Goal: Find specific page/section: Find specific page/section

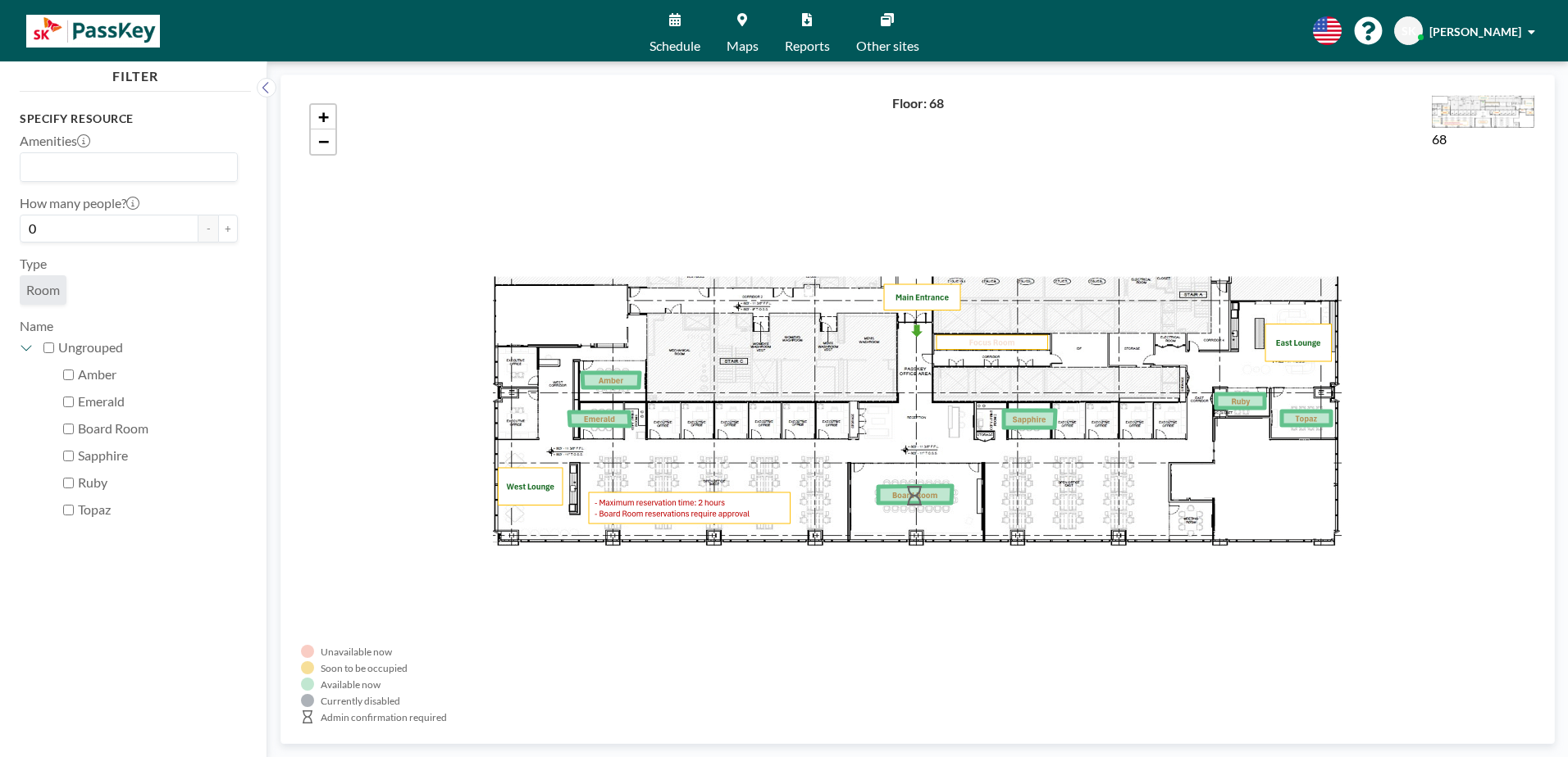
click at [681, 37] on link "Schedule" at bounding box center [675, 30] width 77 height 62
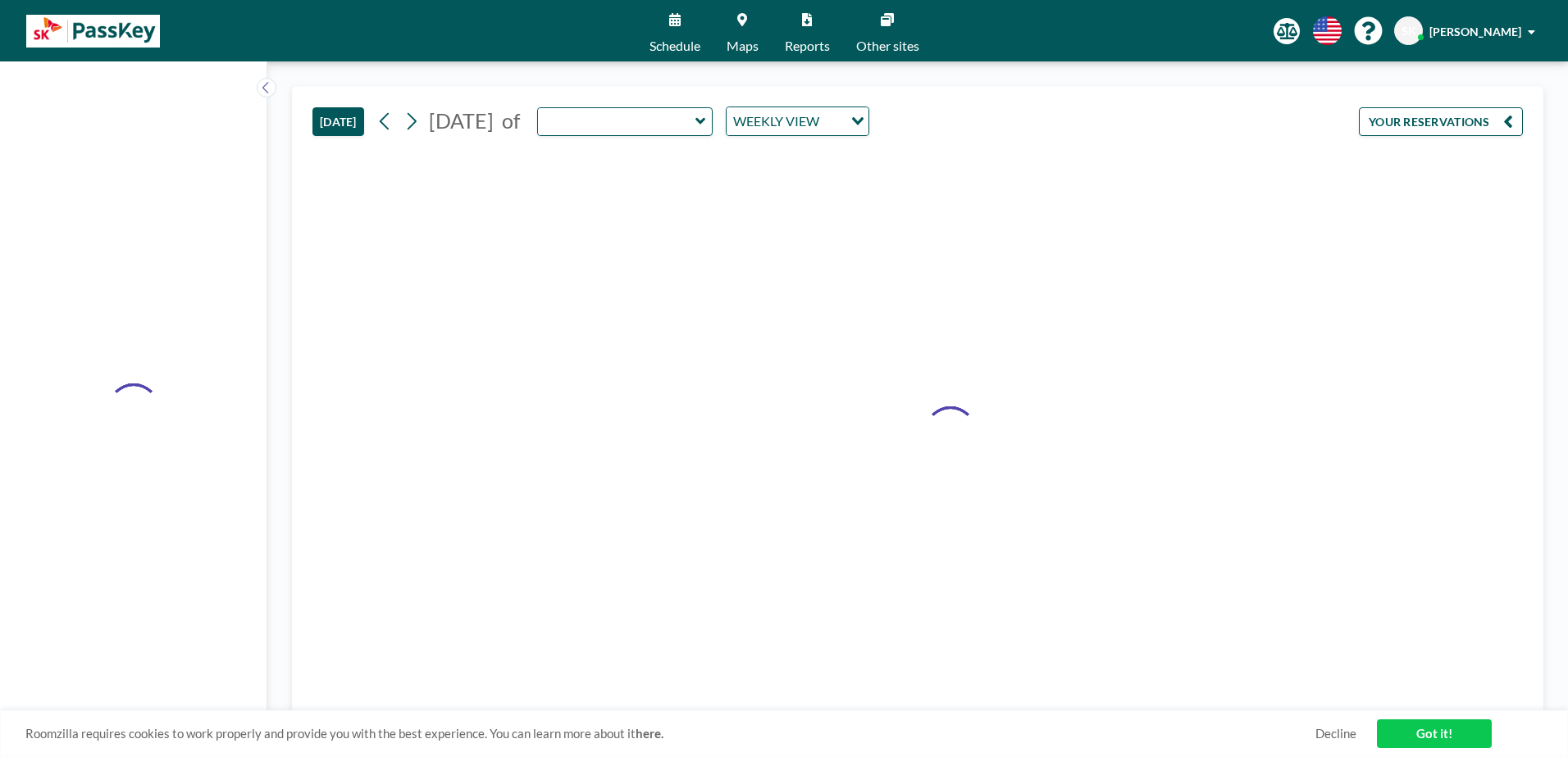
type input "Emerald"
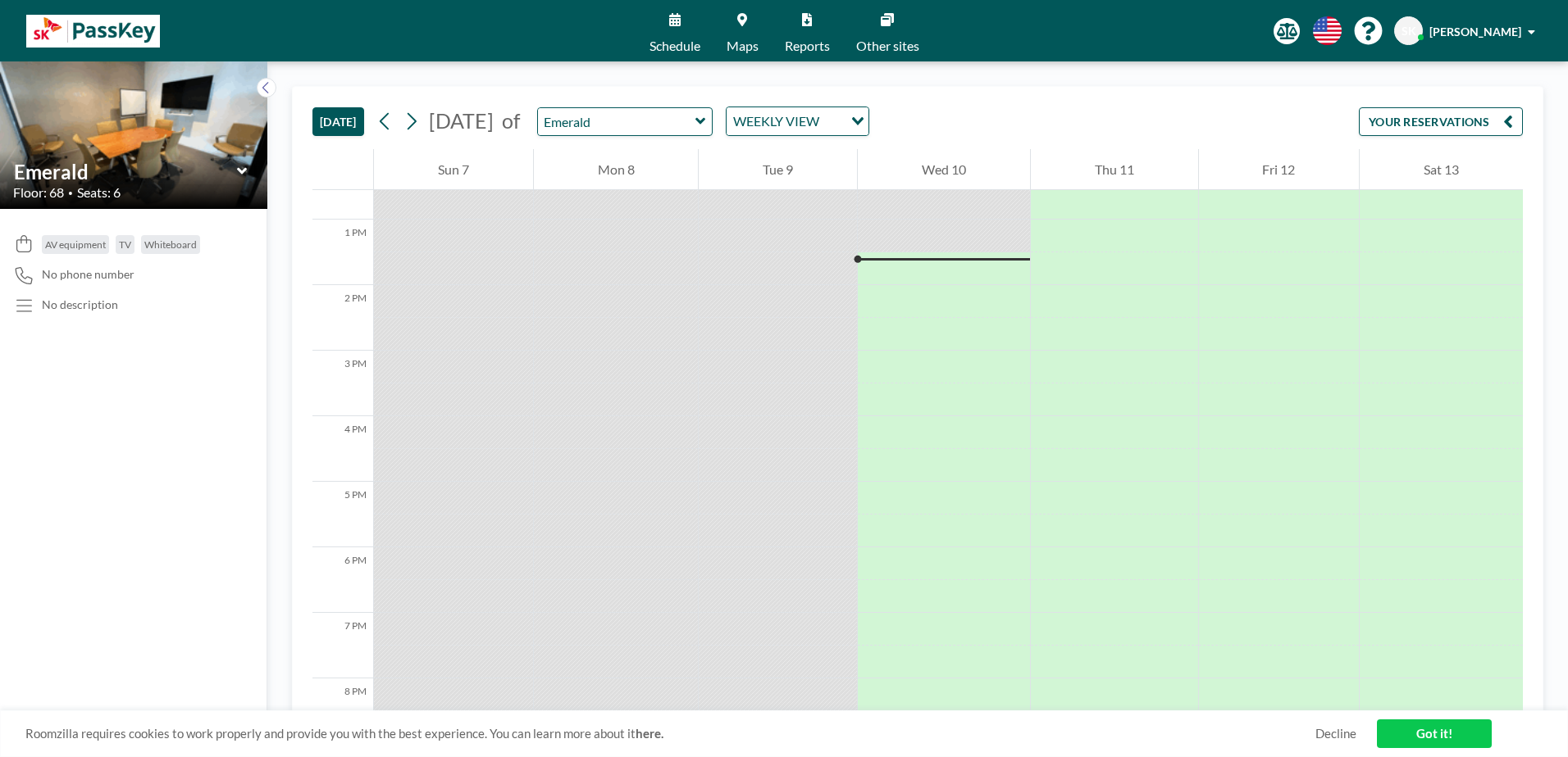
scroll to position [852, 0]
click at [761, 138] on div "TODAY September 2025 of Emerald WEEKLY VIEW Loading... YOUR RESERVATIONS" at bounding box center [917, 118] width 1210 height 62
click at [695, 133] on input "text" at bounding box center [617, 121] width 158 height 27
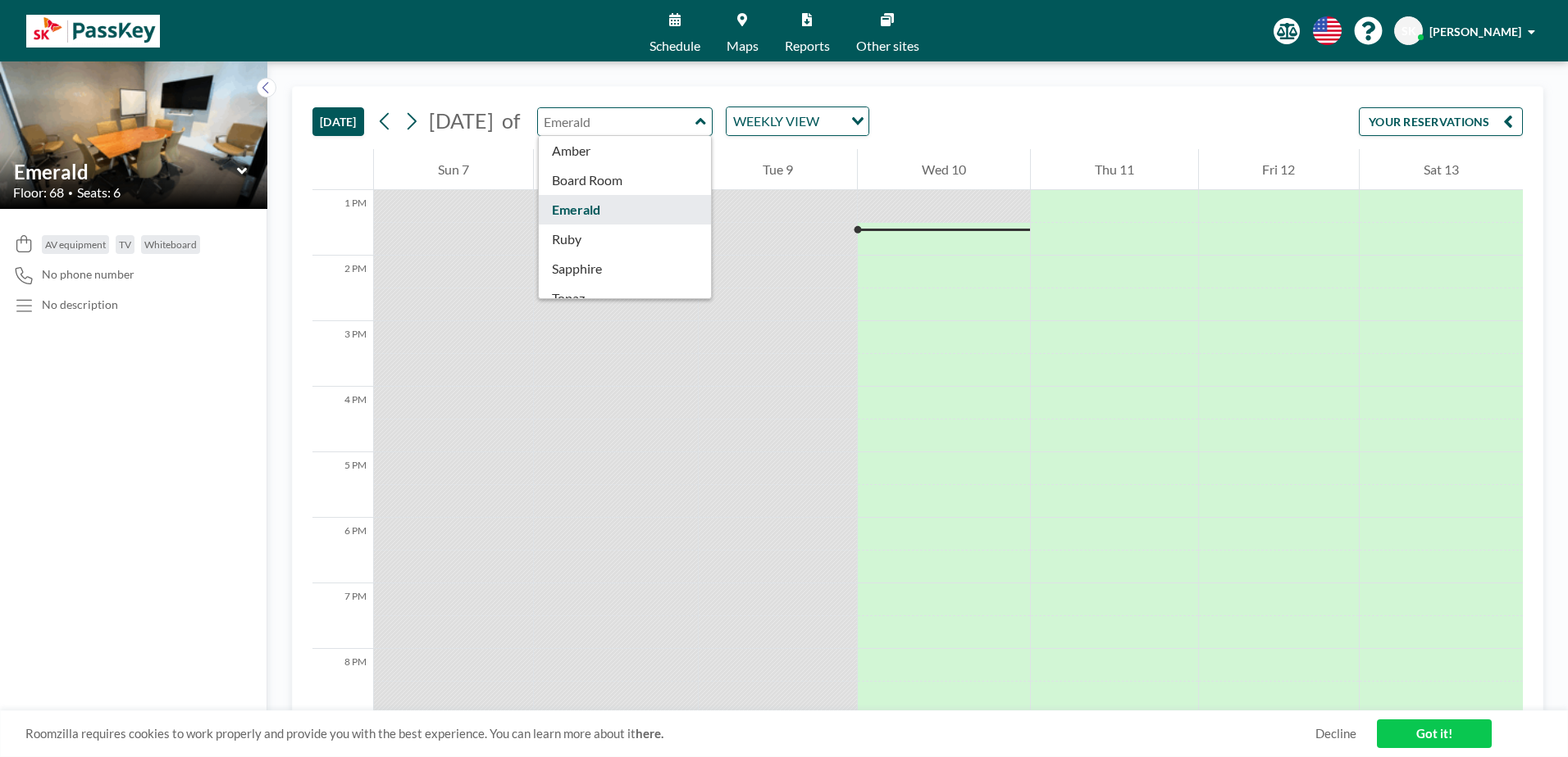
scroll to position [52, 0]
type input "Board Room"
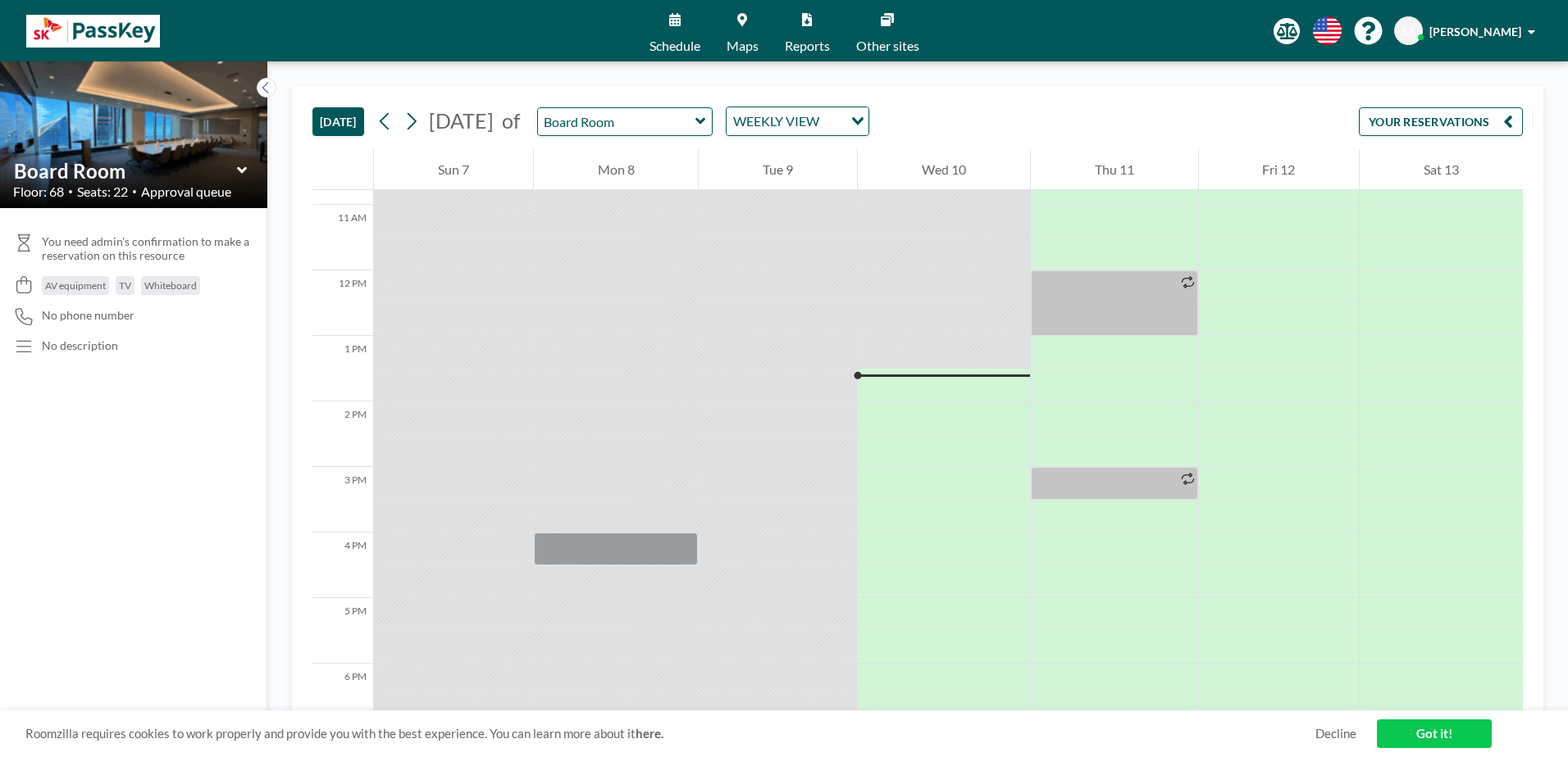
scroll to position [852, 0]
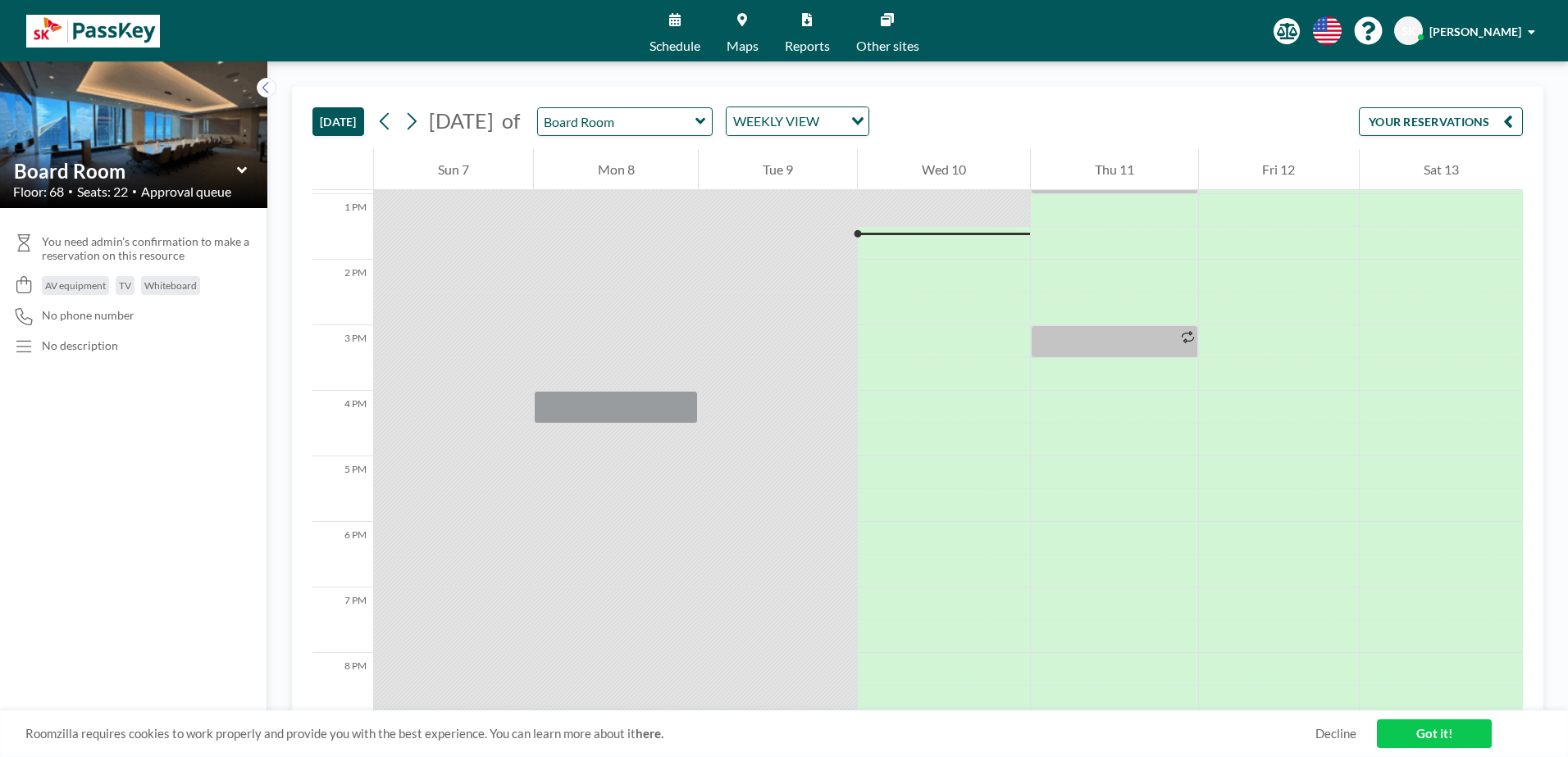
click at [843, 124] on div "WEEKLY VIEW" at bounding box center [784, 120] width 117 height 25
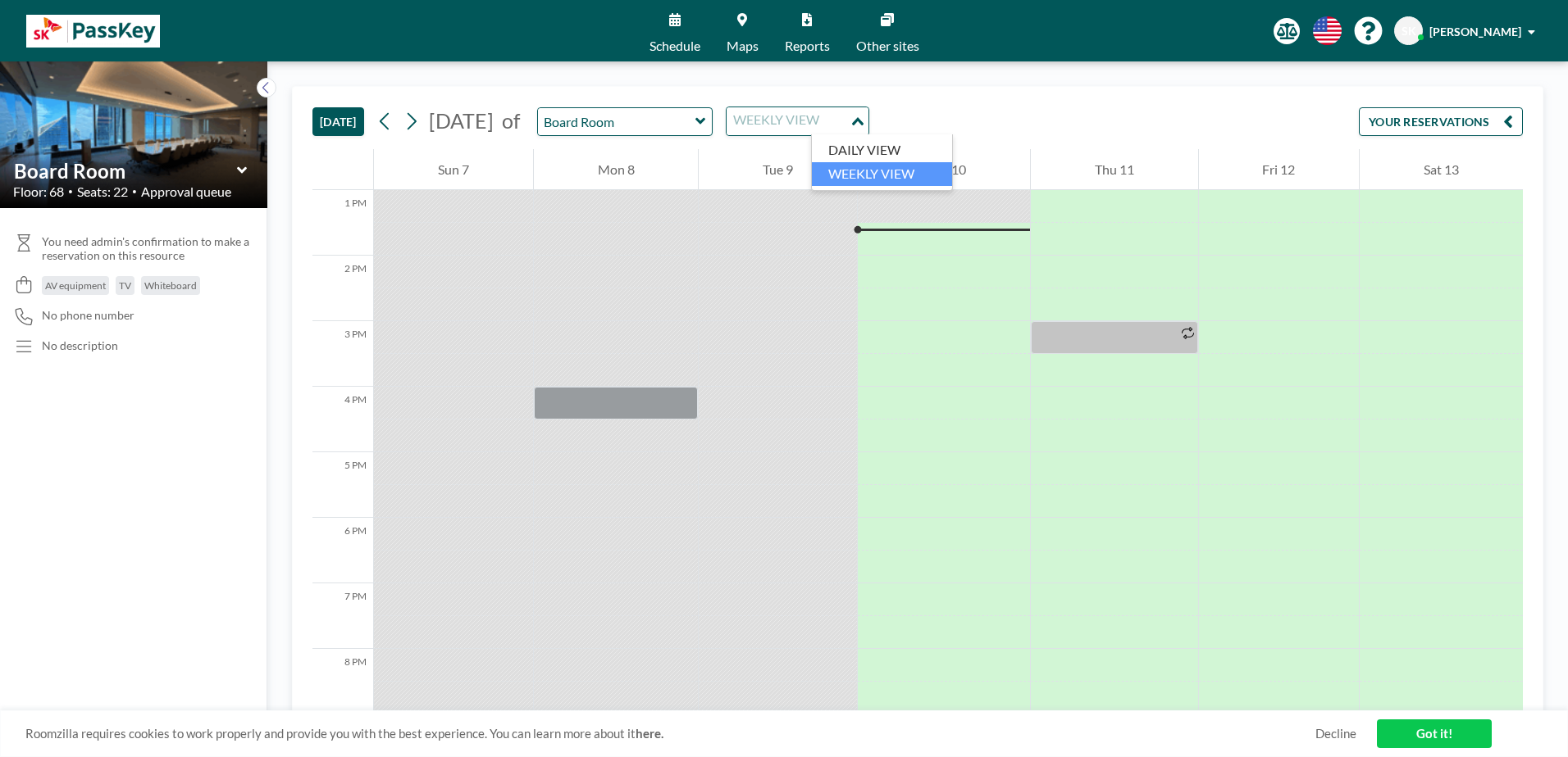
click at [848, 124] on input "Search for option" at bounding box center [788, 121] width 120 height 21
click at [1232, 143] on div "TODAY September 2025 of Board Room WEEKLY VIEW Loading... YOUR RESERVATIONS" at bounding box center [917, 118] width 1210 height 62
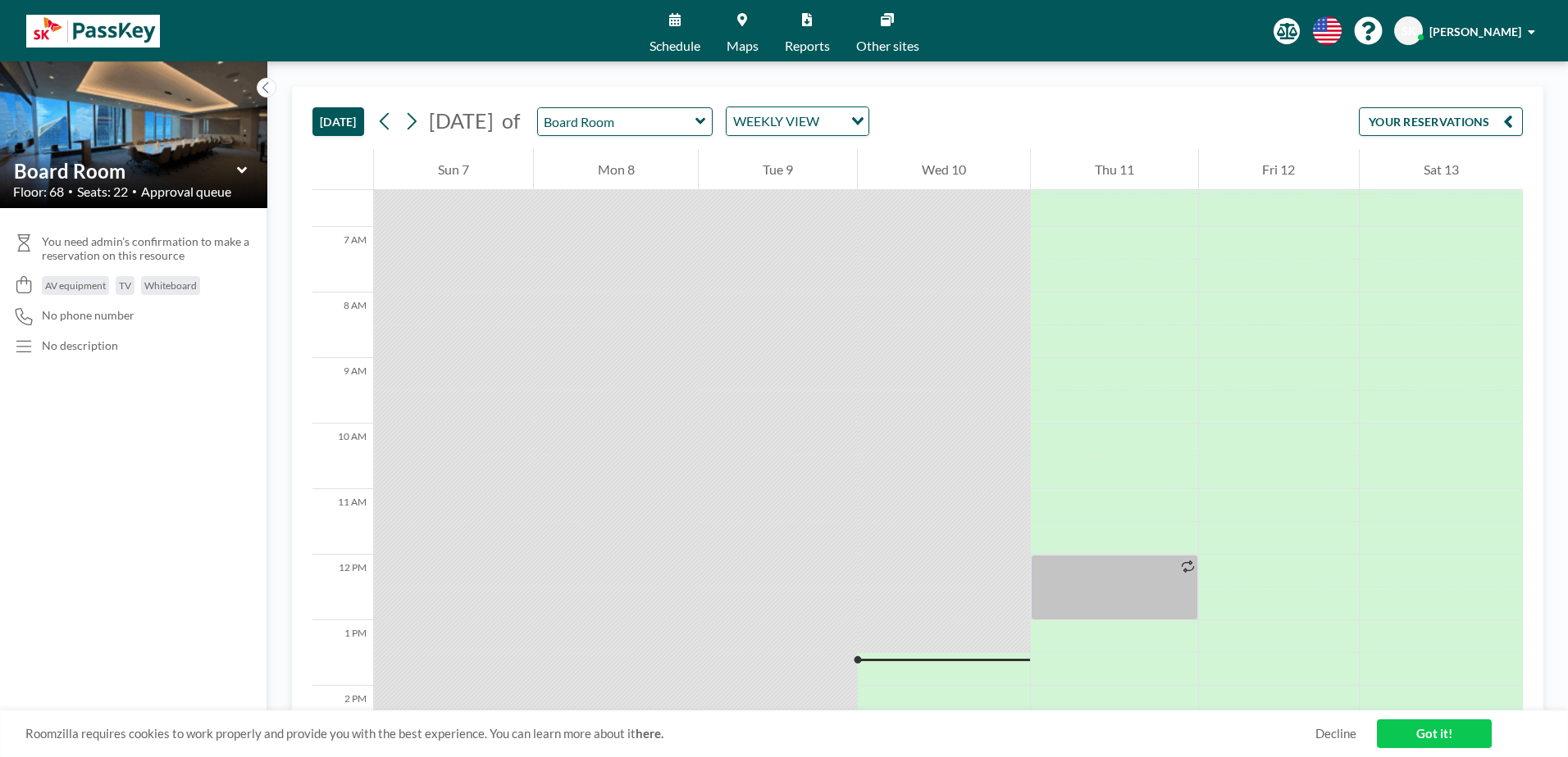
scroll to position [240, 0]
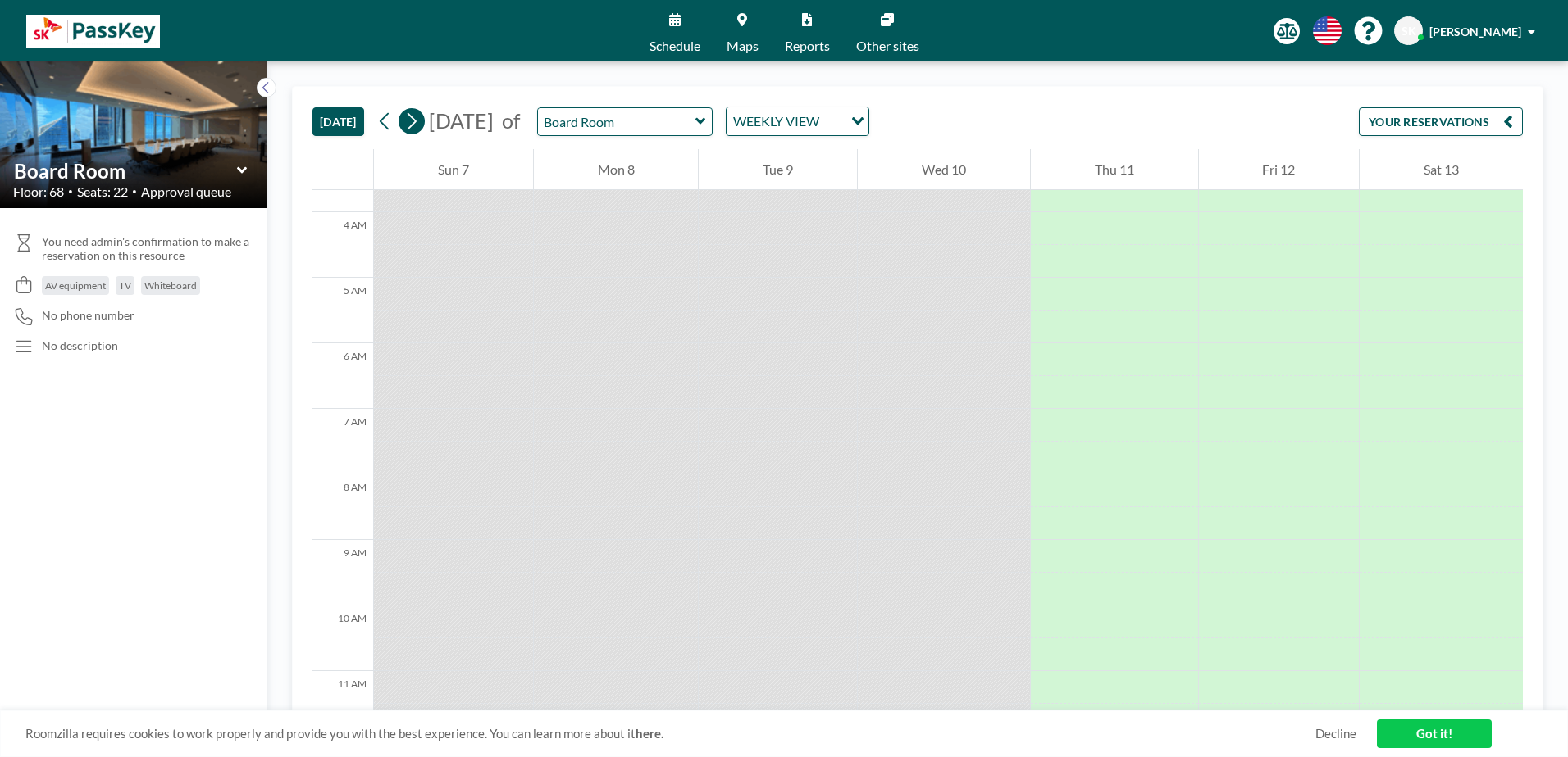
click at [405, 127] on button at bounding box center [412, 121] width 26 height 26
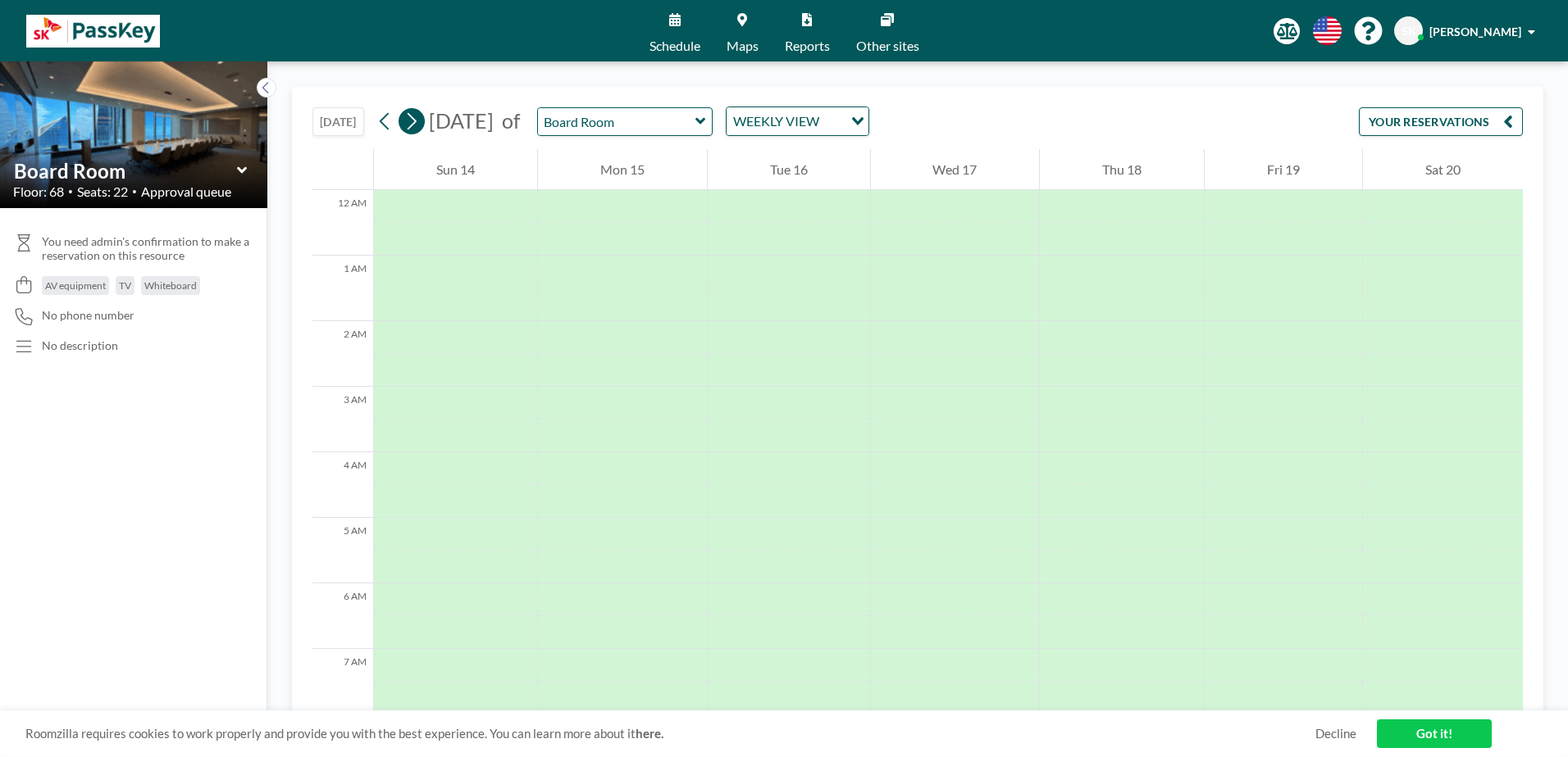
click at [412, 123] on icon at bounding box center [411, 121] width 16 height 25
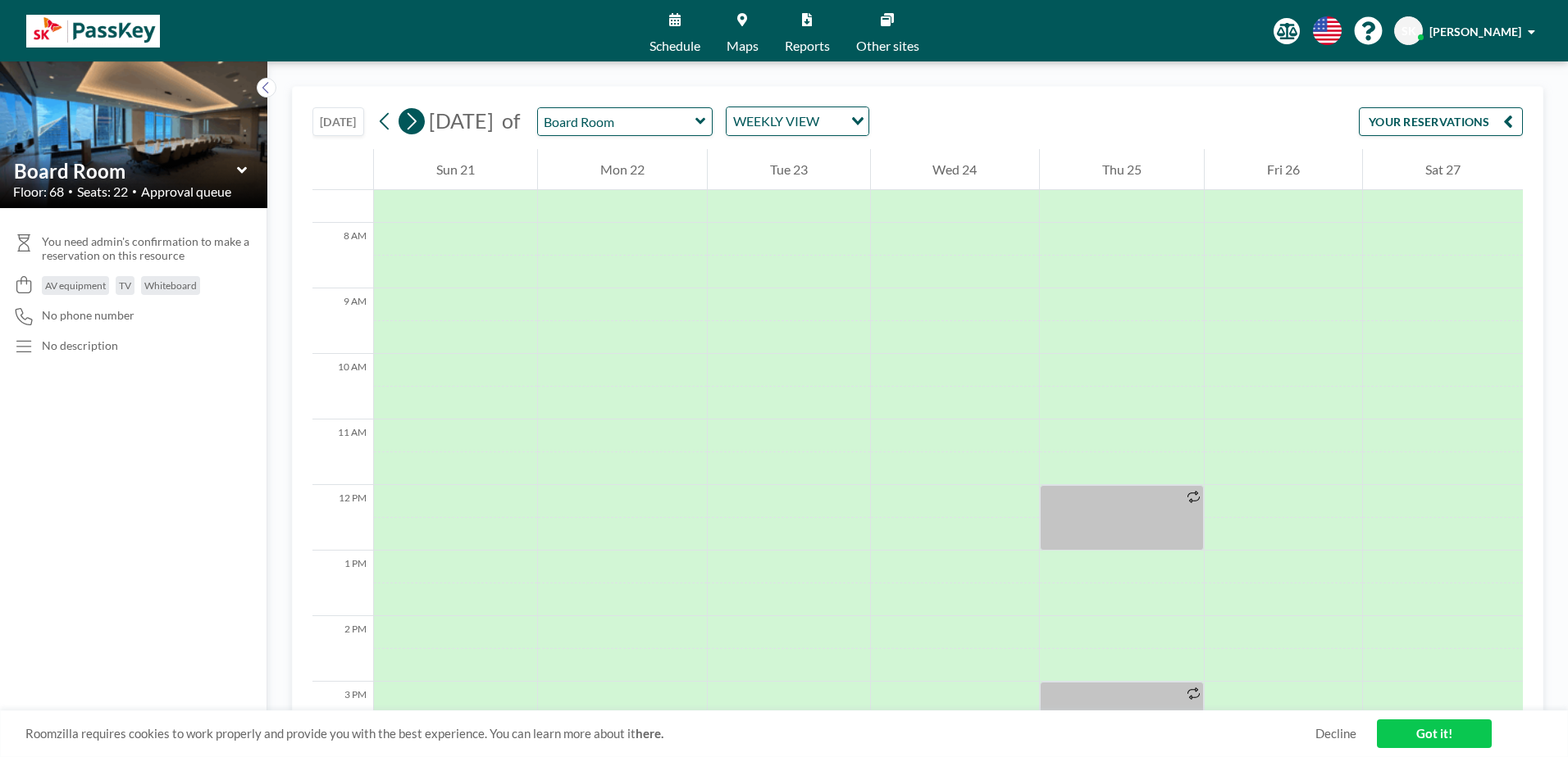
click at [412, 123] on icon at bounding box center [411, 121] width 16 height 25
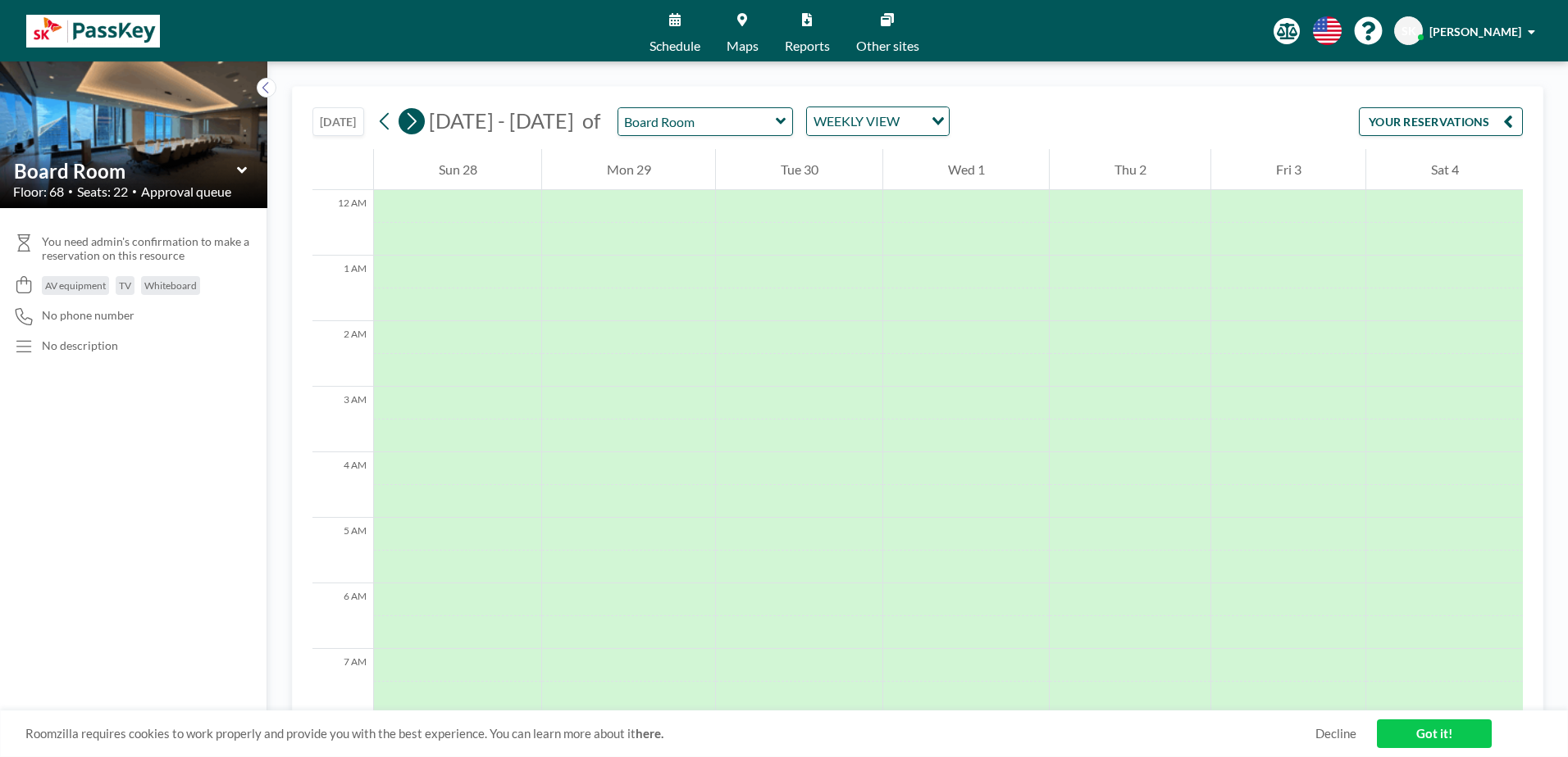
scroll to position [458, 0]
click at [412, 123] on icon at bounding box center [411, 121] width 16 height 25
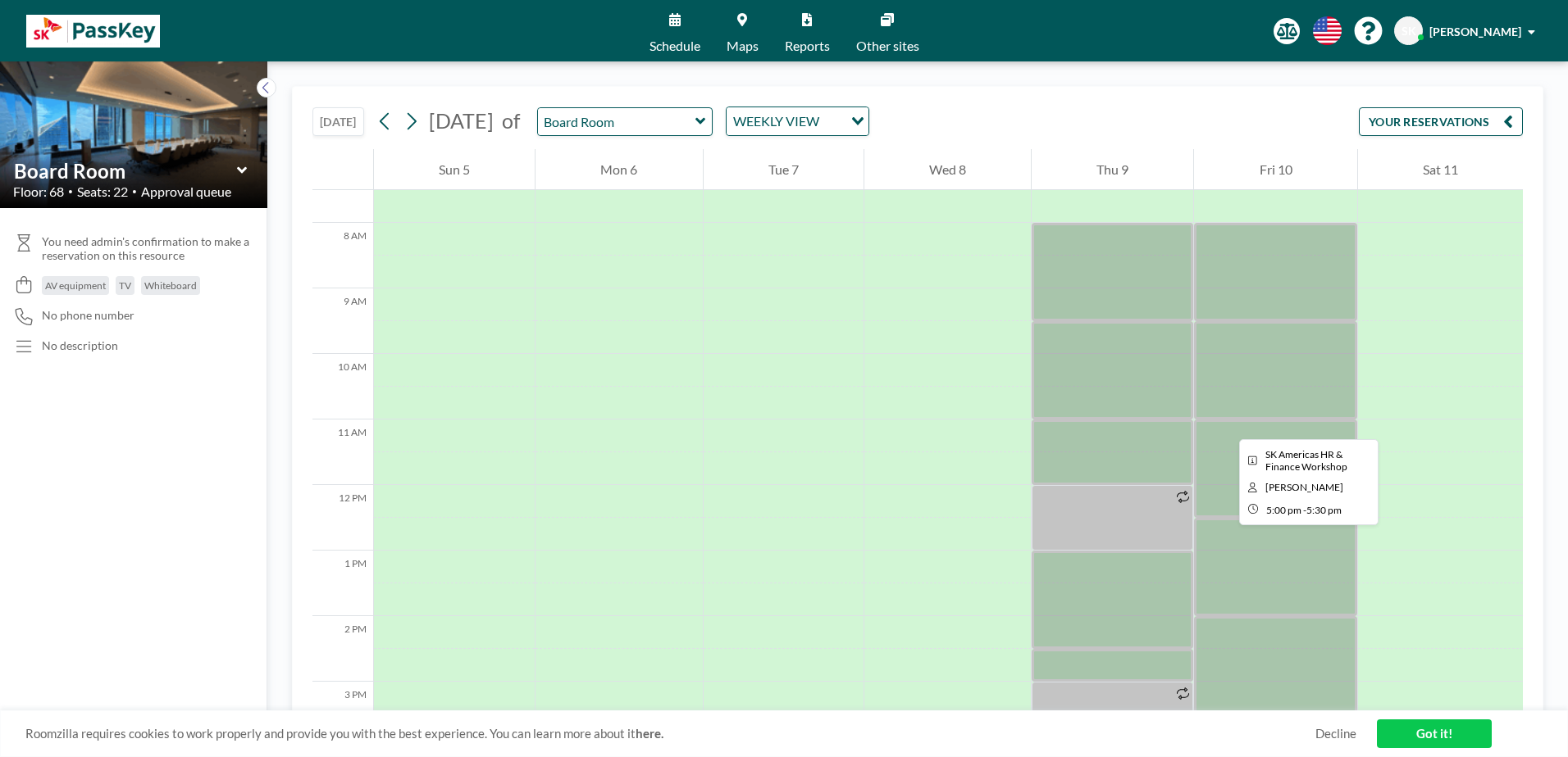
scroll to position [164, 0]
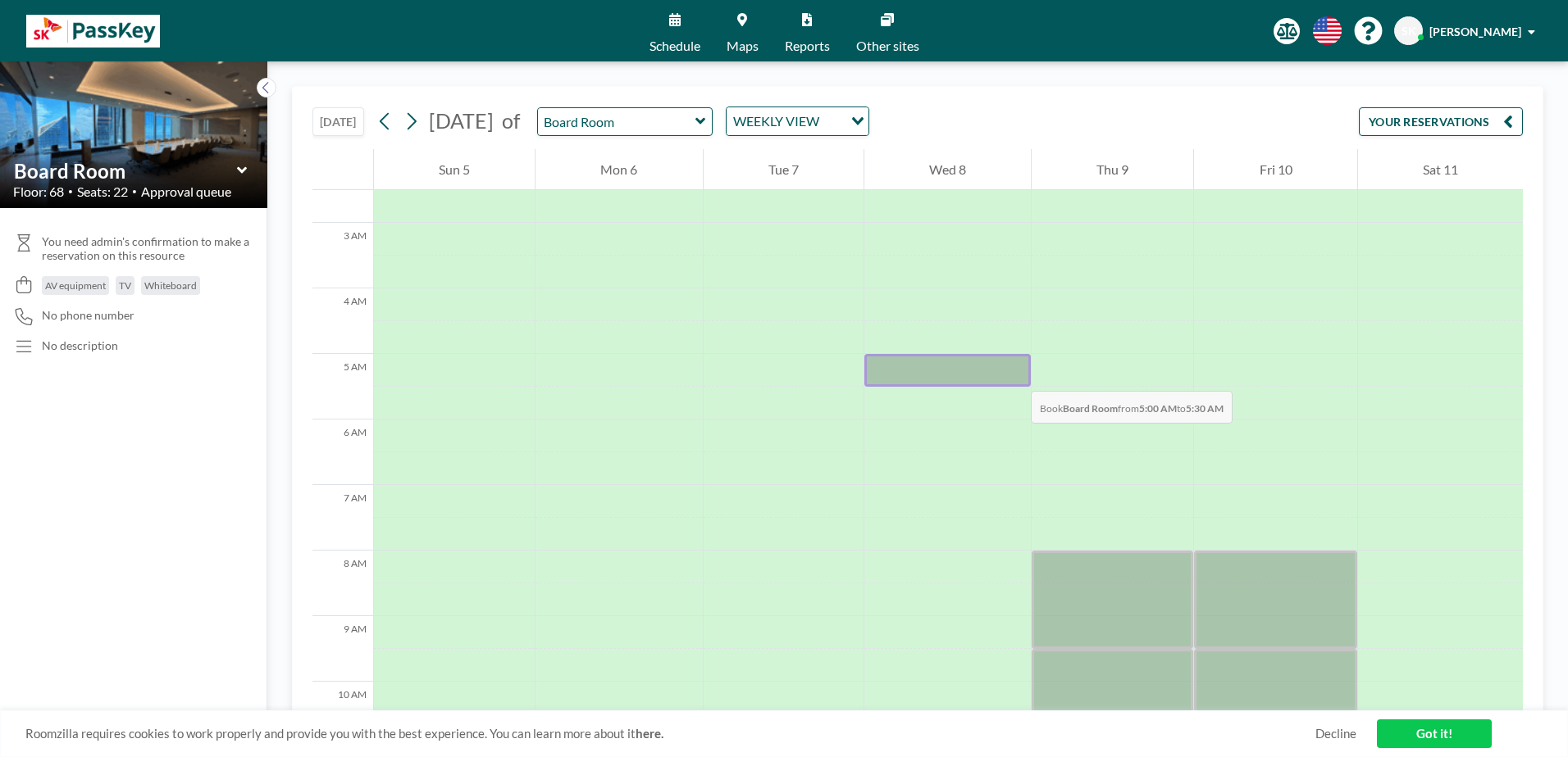
click at [1014, 375] on div at bounding box center [947, 371] width 167 height 33
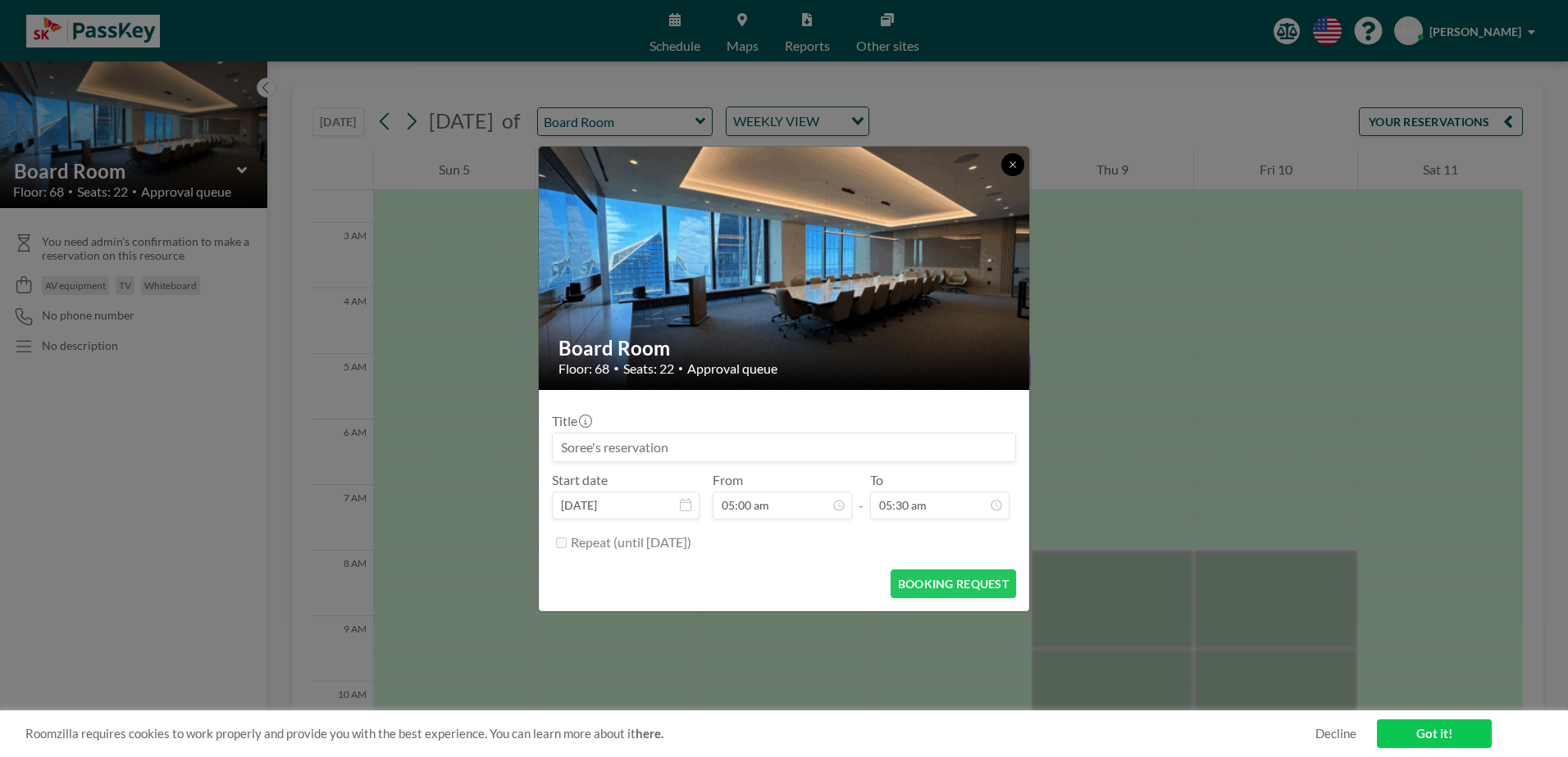
click at [1017, 161] on button at bounding box center [1013, 165] width 23 height 23
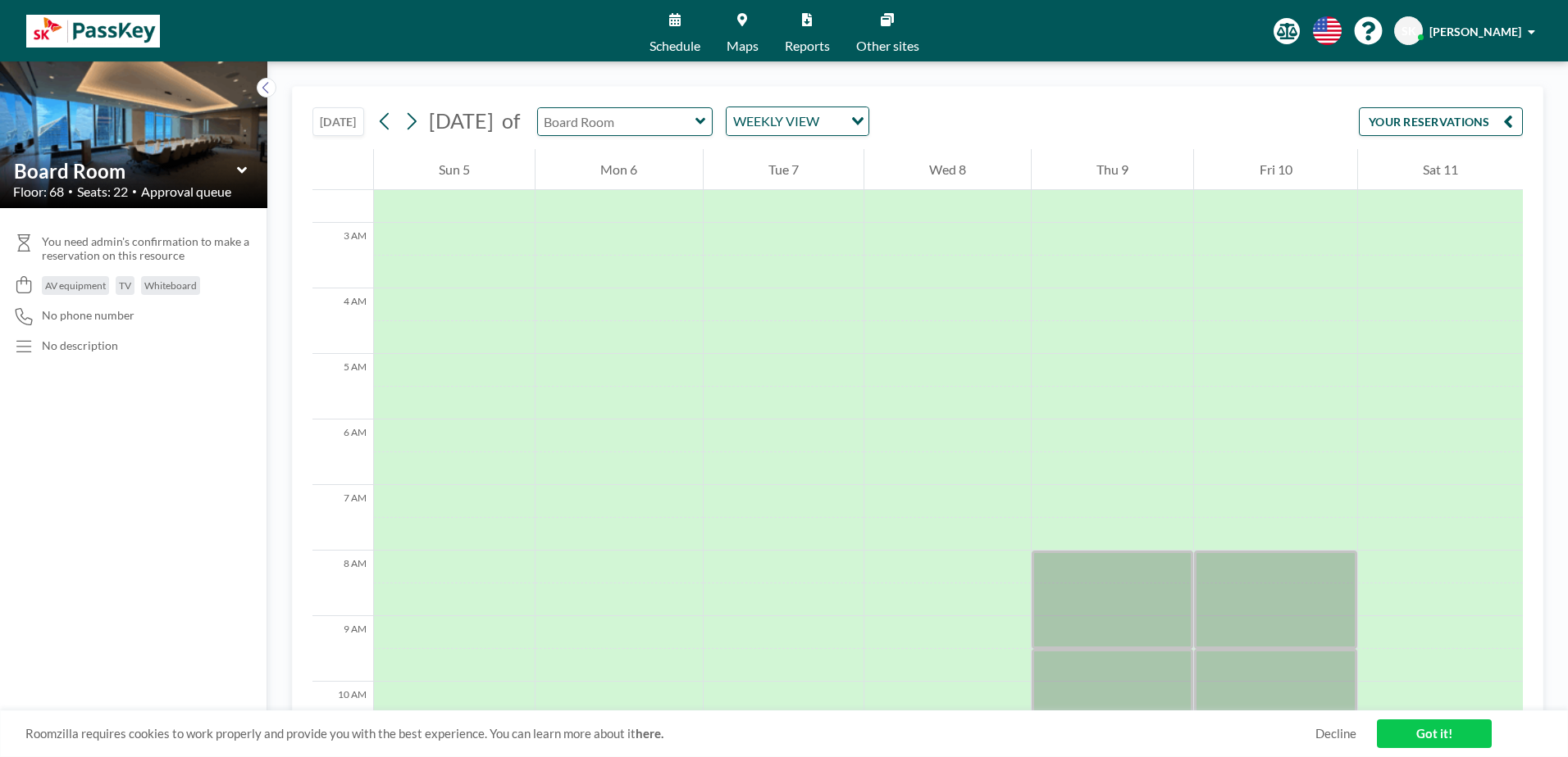
click at [695, 123] on input "text" at bounding box center [617, 121] width 158 height 27
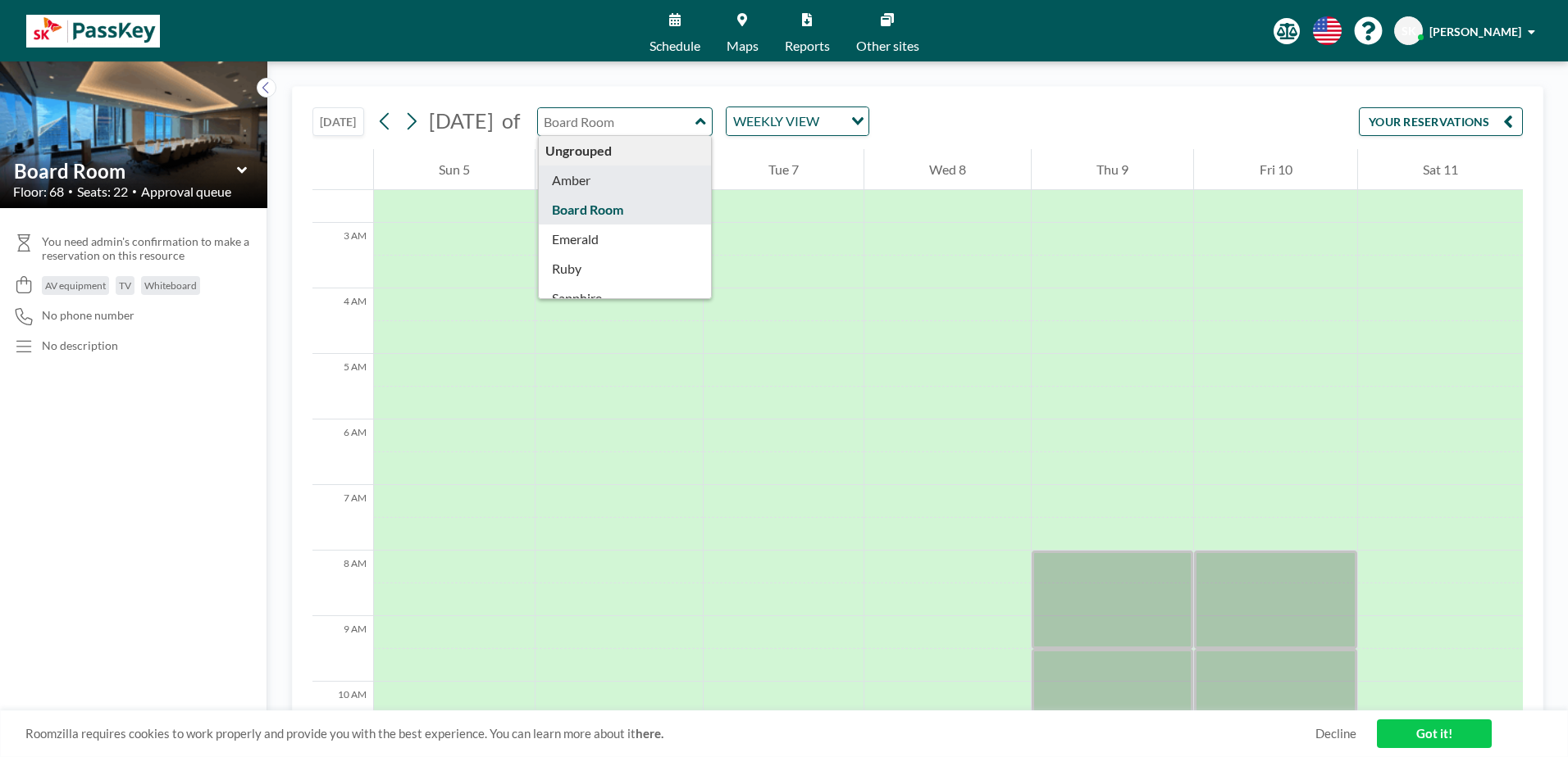
type input "Amber"
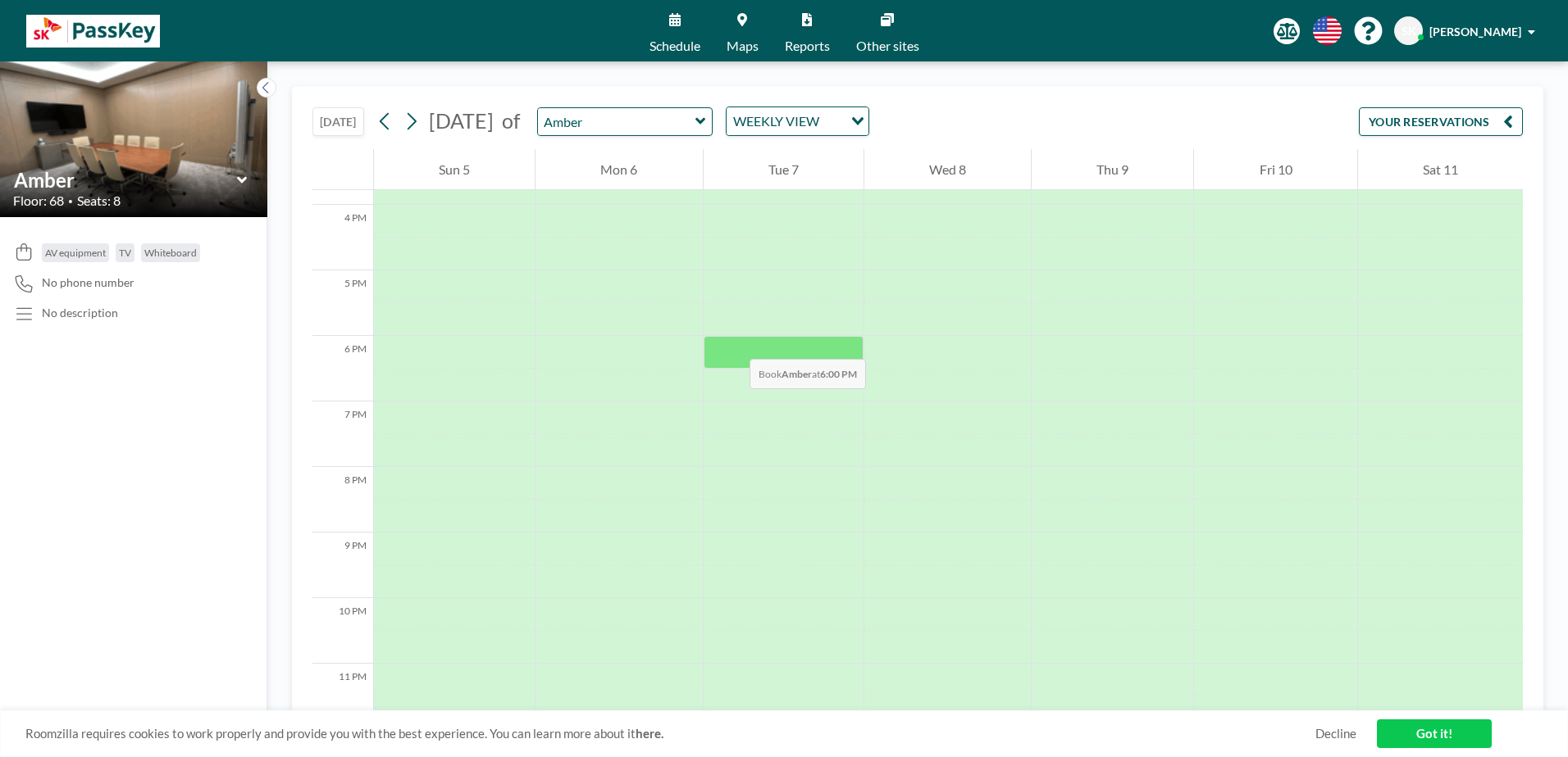
scroll to position [1060, 0]
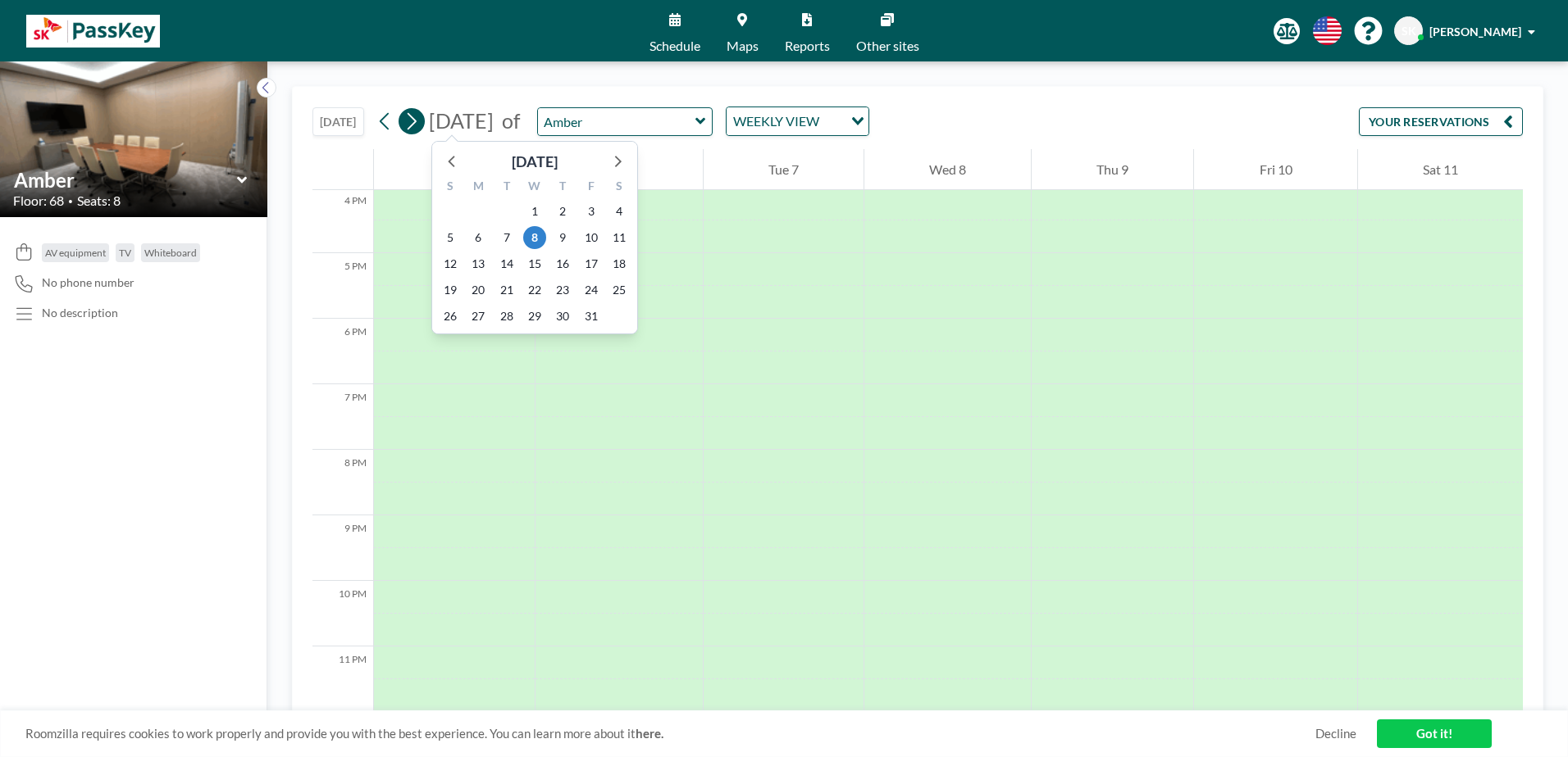
click at [415, 123] on icon at bounding box center [411, 121] width 16 height 25
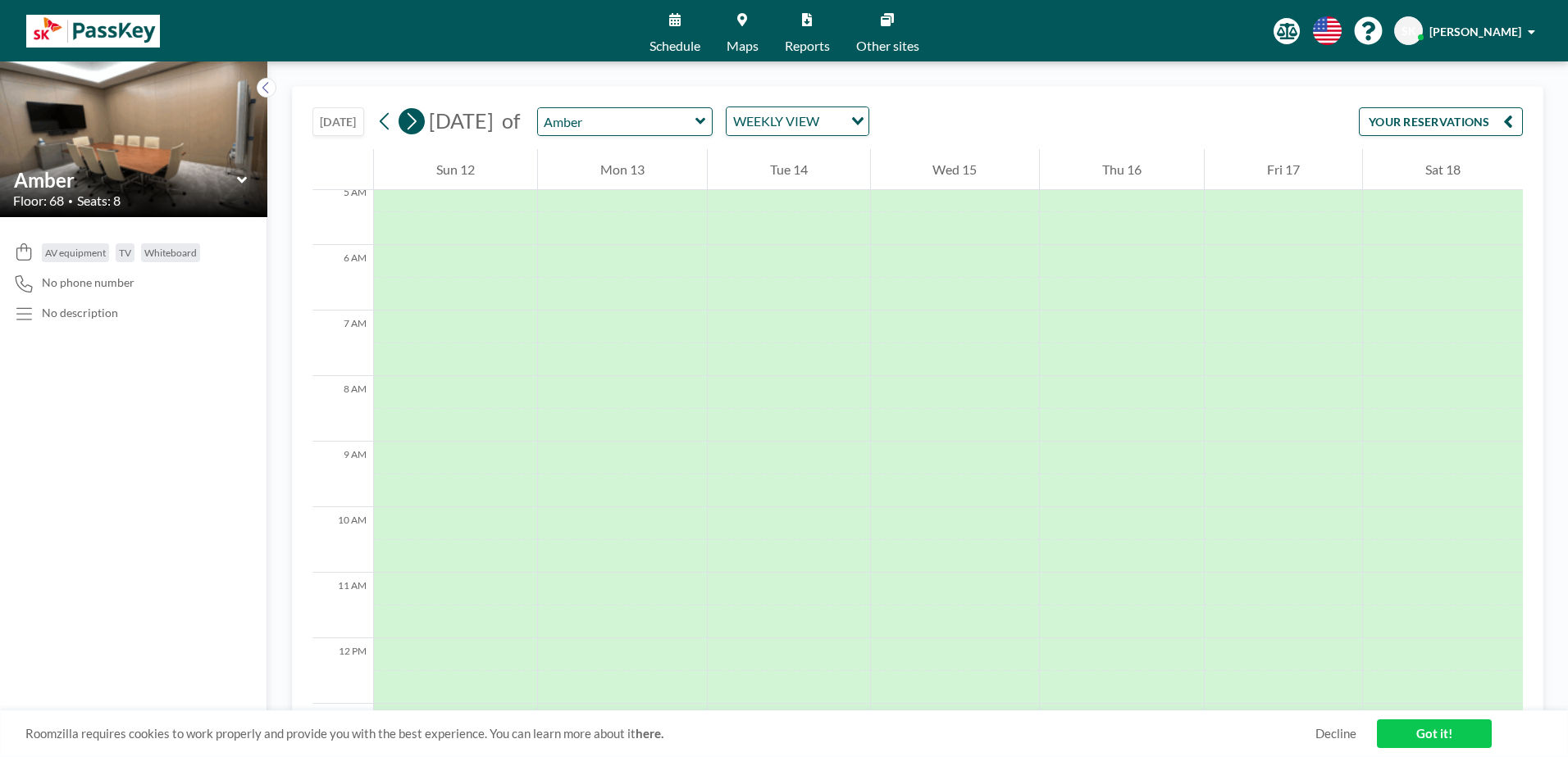
scroll to position [492, 0]
click at [415, 123] on icon at bounding box center [411, 121] width 16 height 25
click at [706, 125] on icon at bounding box center [700, 121] width 11 height 16
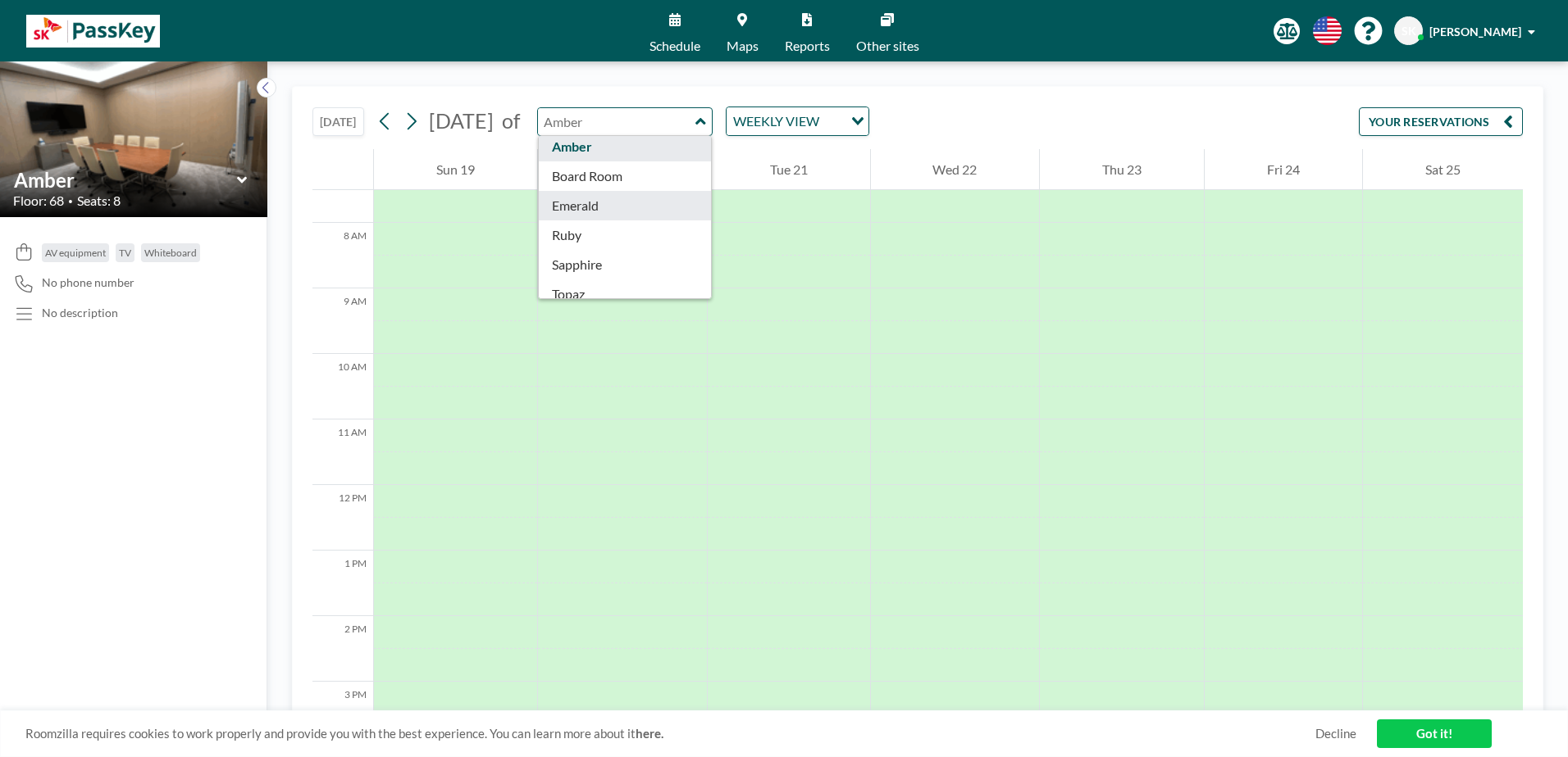
scroll to position [52, 0]
type input "Emerald"
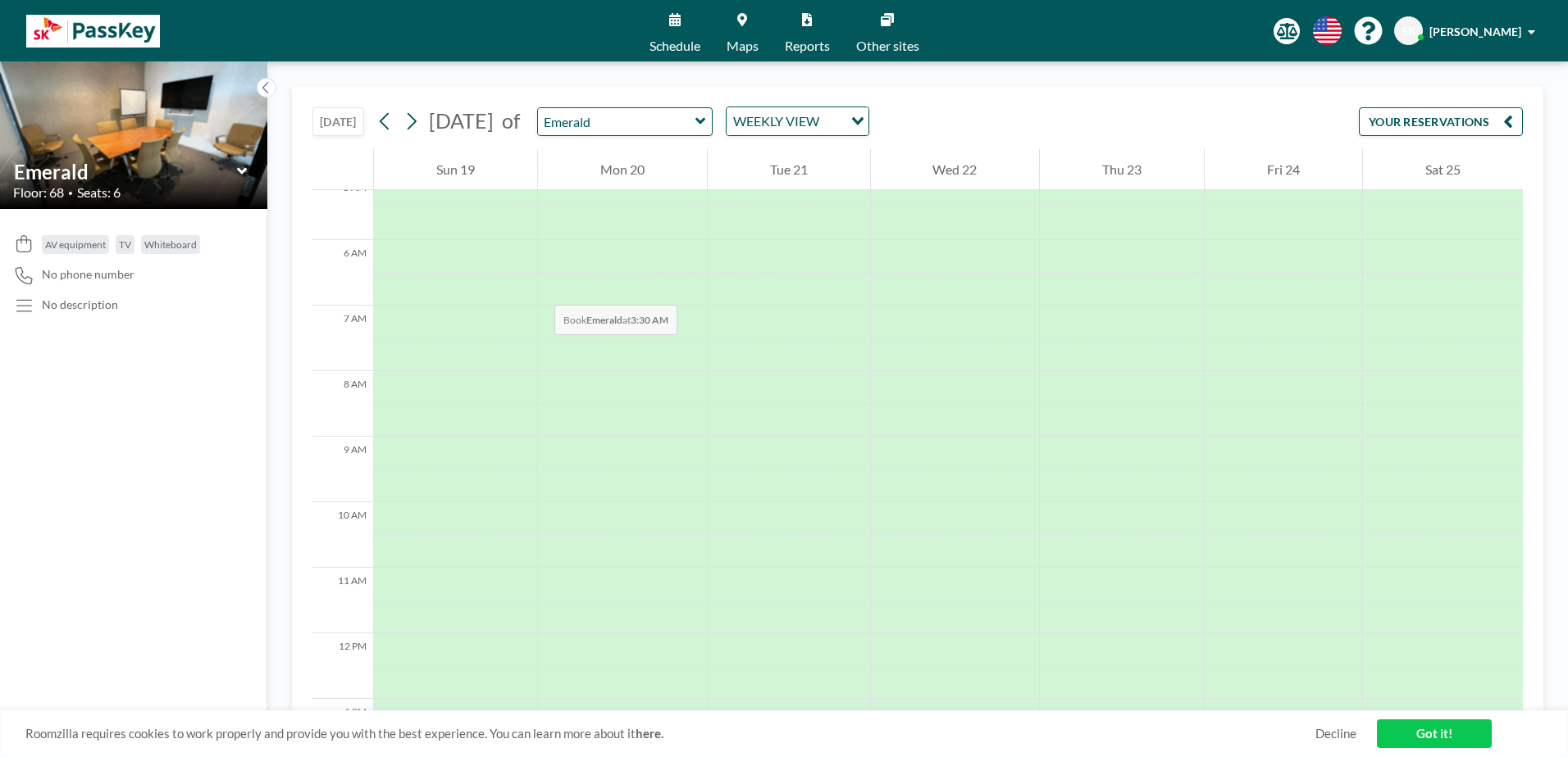
scroll to position [158, 0]
click at [413, 116] on icon at bounding box center [412, 121] width 9 height 17
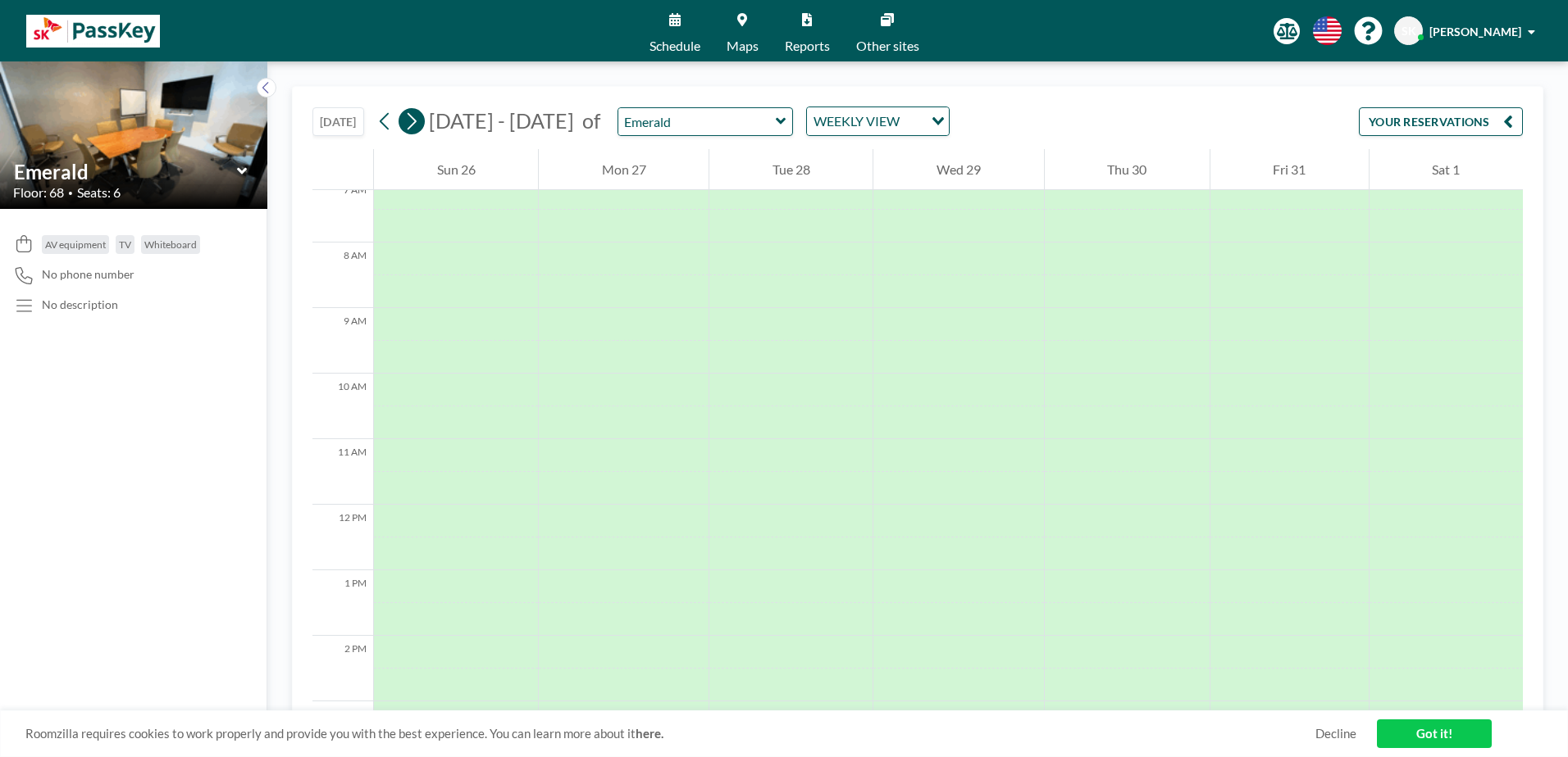
scroll to position [492, 0]
click at [413, 117] on icon at bounding box center [411, 121] width 16 height 25
click at [95, 34] on img at bounding box center [93, 31] width 134 height 33
click at [60, 30] on img at bounding box center [93, 31] width 134 height 33
click at [48, 30] on img at bounding box center [93, 31] width 134 height 33
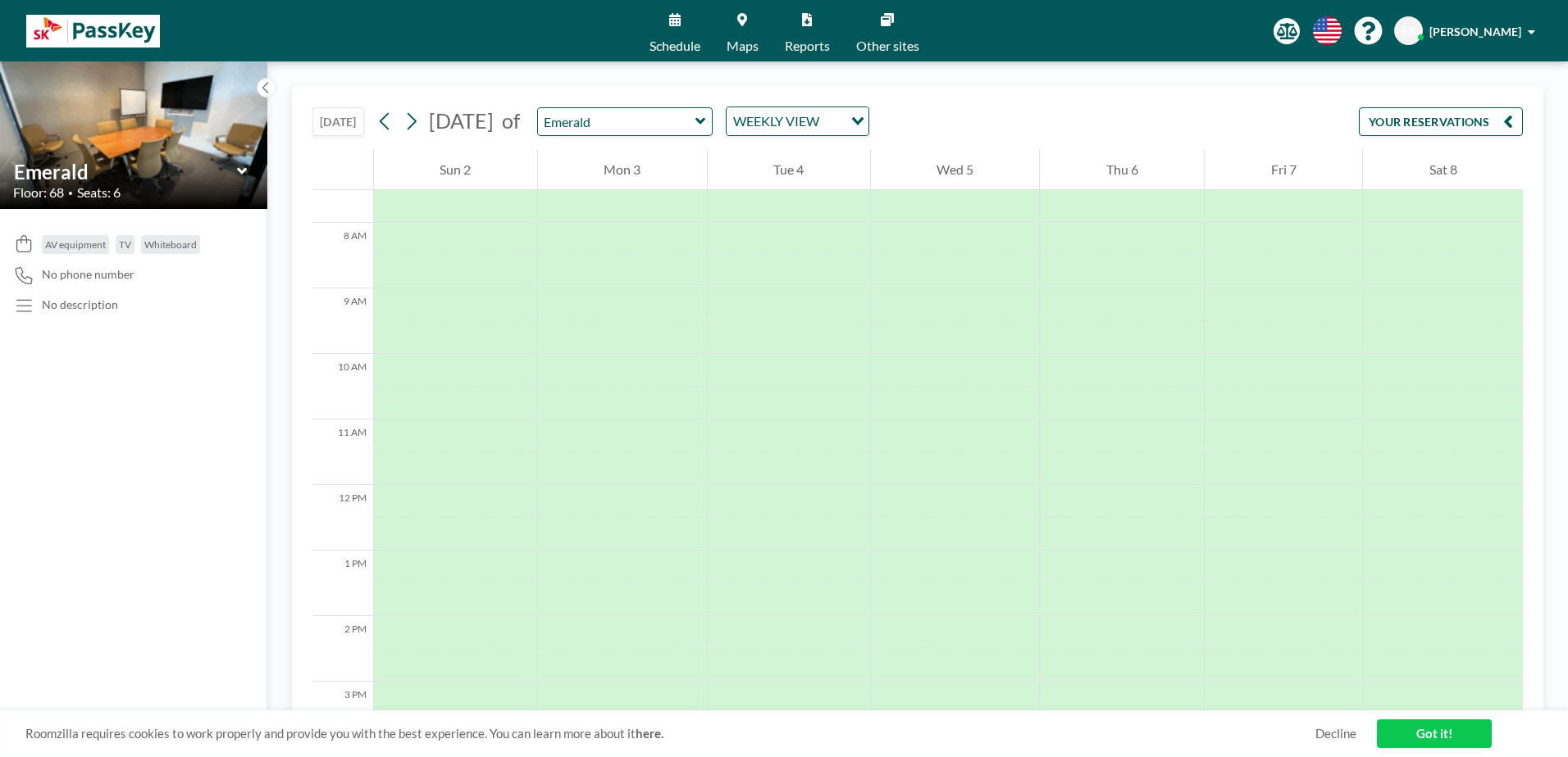
click at [813, 34] on link "Reports" at bounding box center [807, 30] width 71 height 62
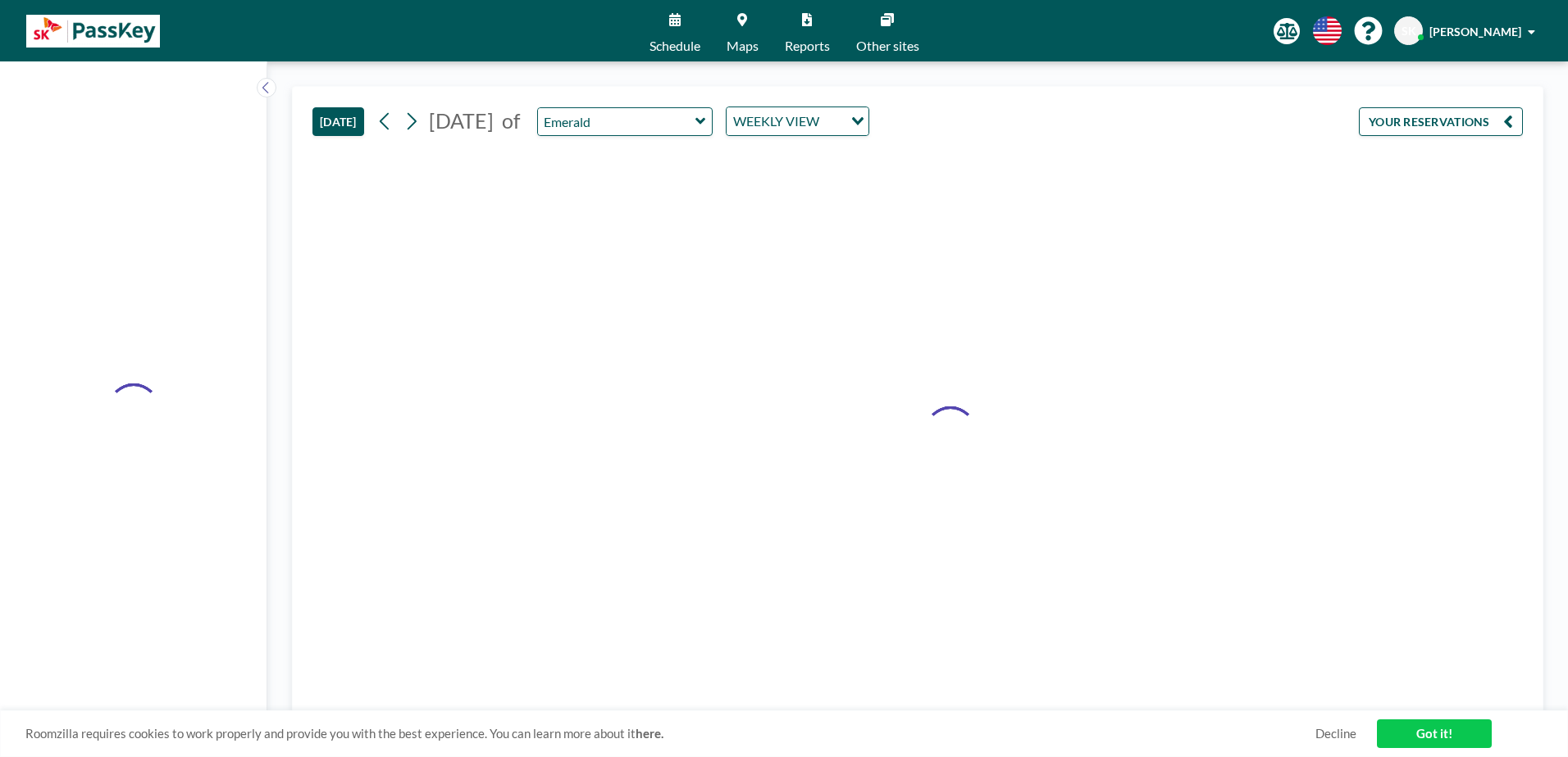
click at [679, 34] on link "Schedule" at bounding box center [675, 30] width 77 height 62
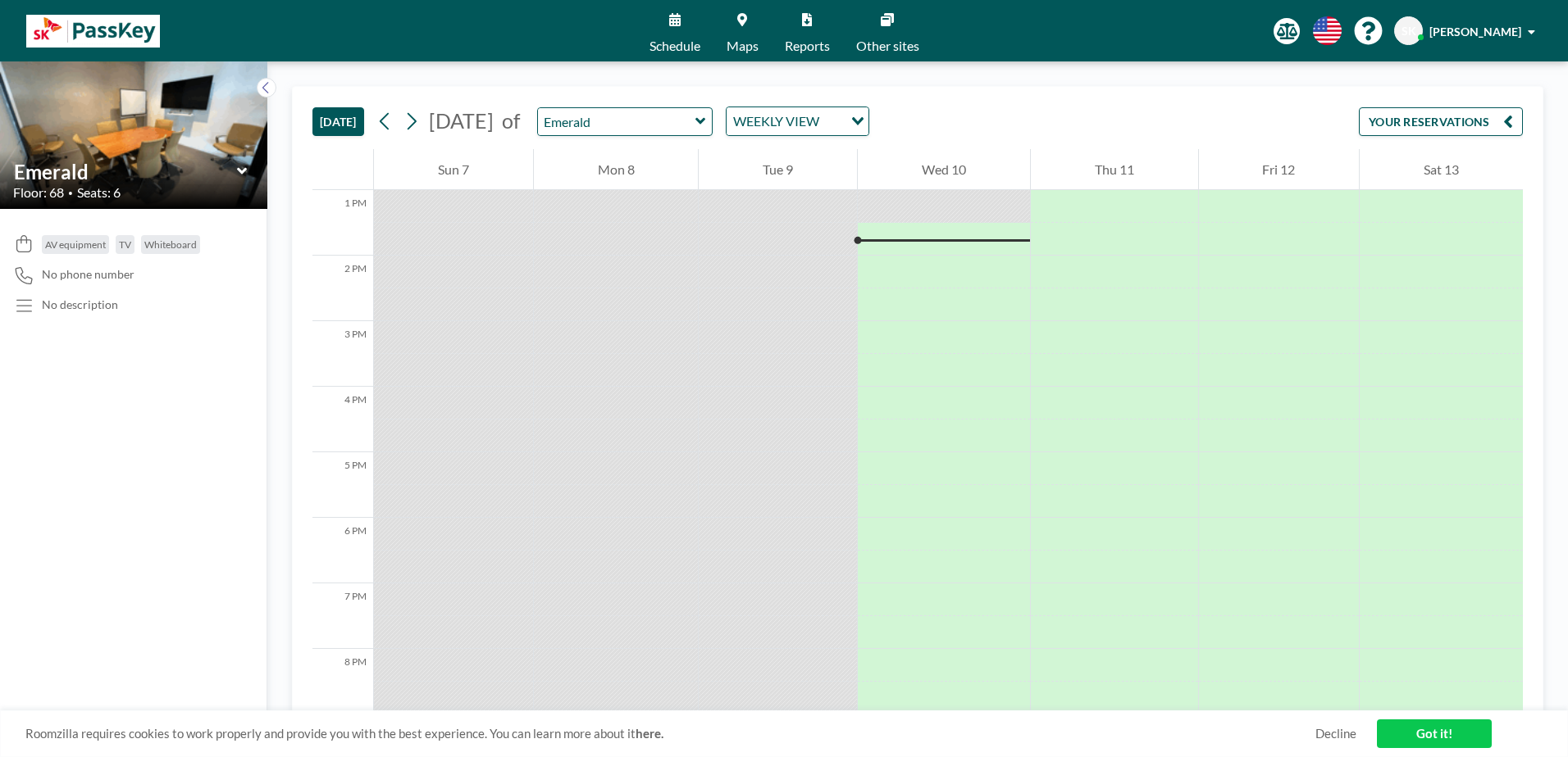
scroll to position [852, 0]
